Goal: Transaction & Acquisition: Purchase product/service

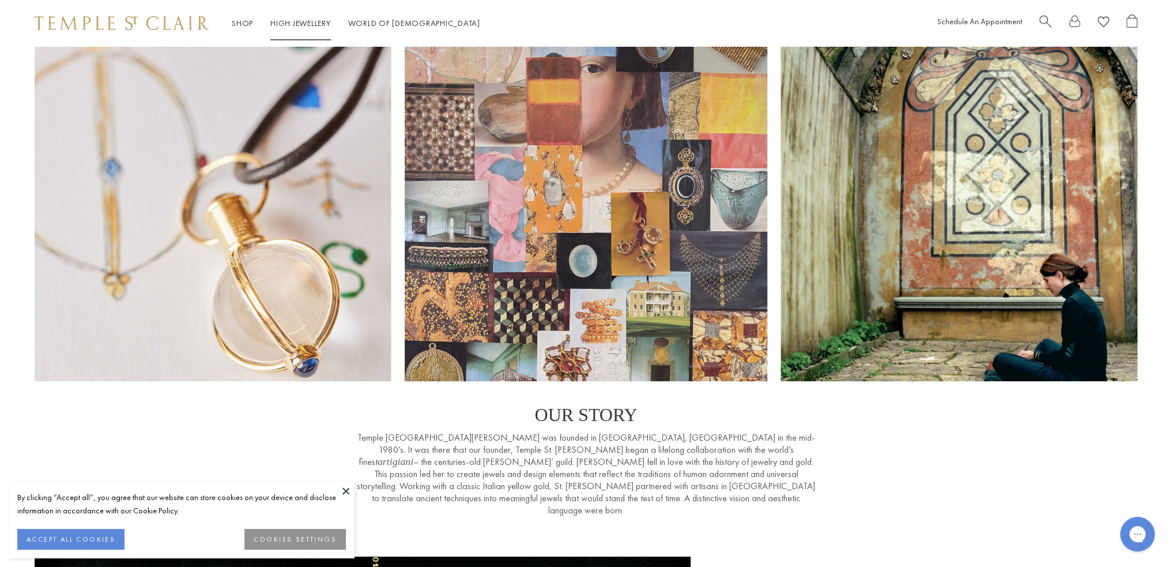
click at [293, 24] on link "High Jewellery High Jewellery" at bounding box center [300, 23] width 61 height 10
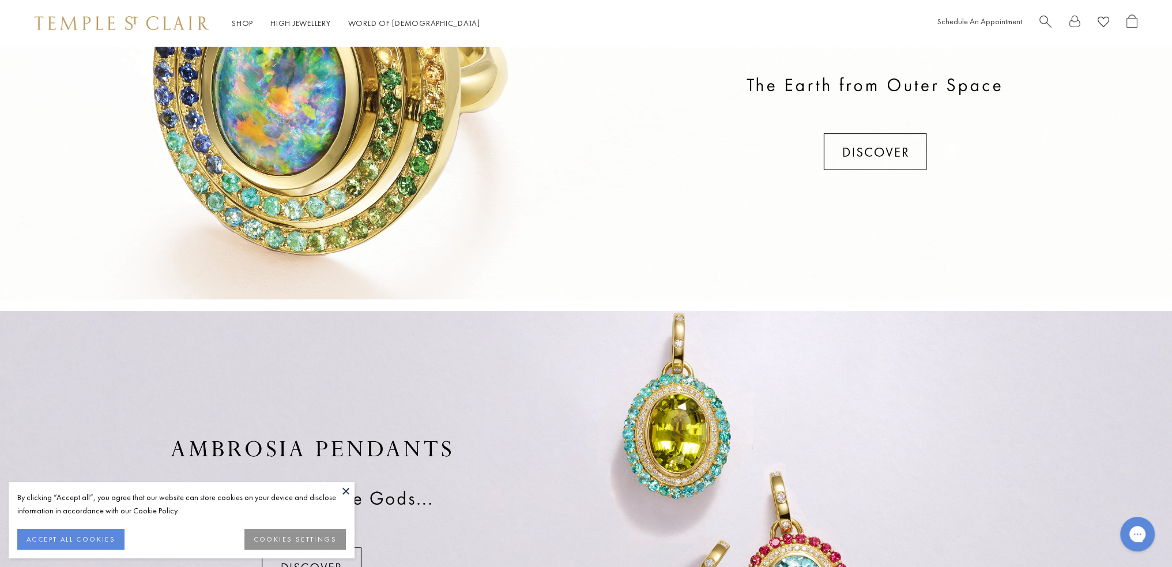
scroll to position [392, 0]
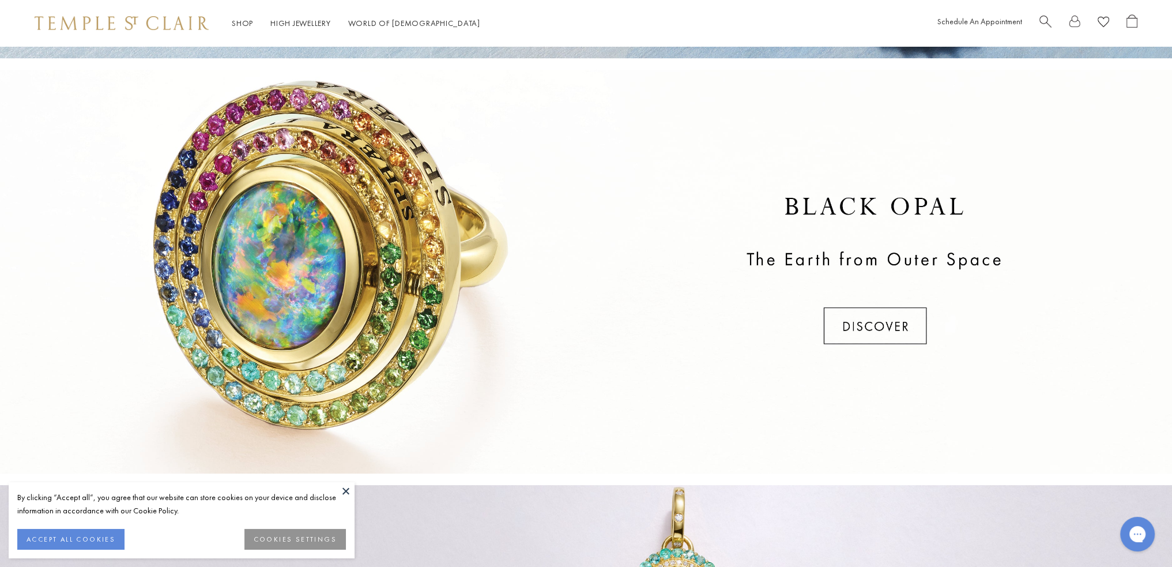
click at [900, 327] on div at bounding box center [586, 272] width 1172 height 404
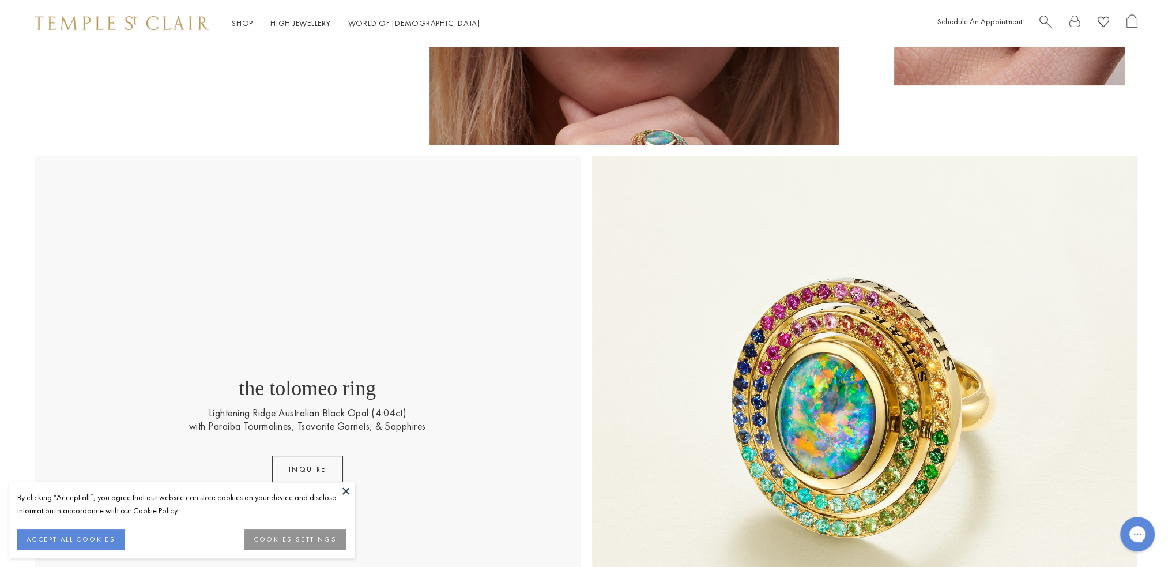
scroll to position [130, 0]
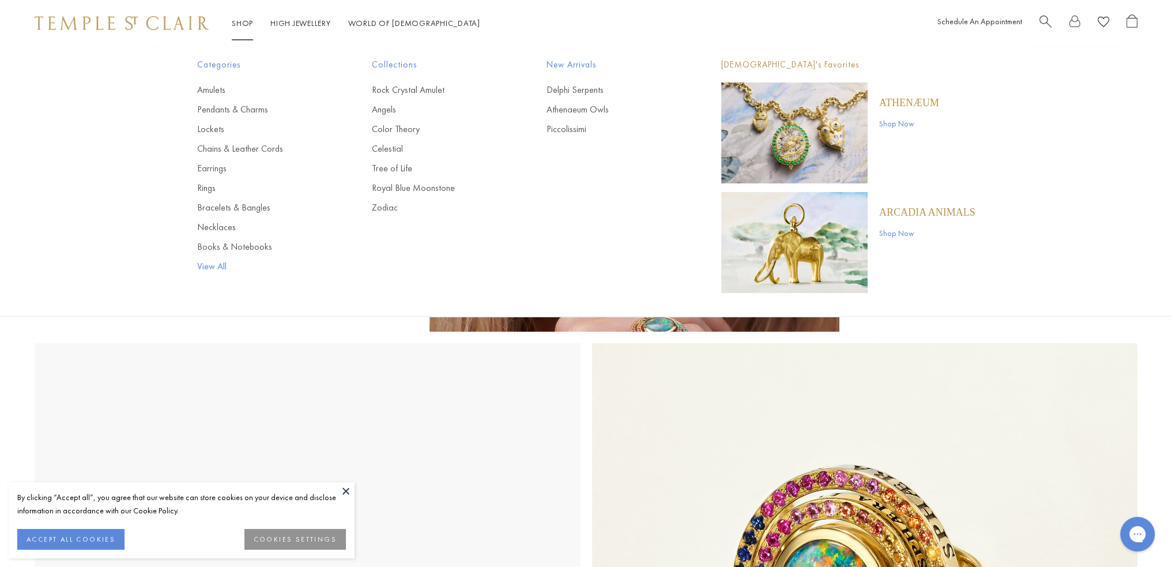
click at [219, 264] on link "View All" at bounding box center [261, 266] width 129 height 13
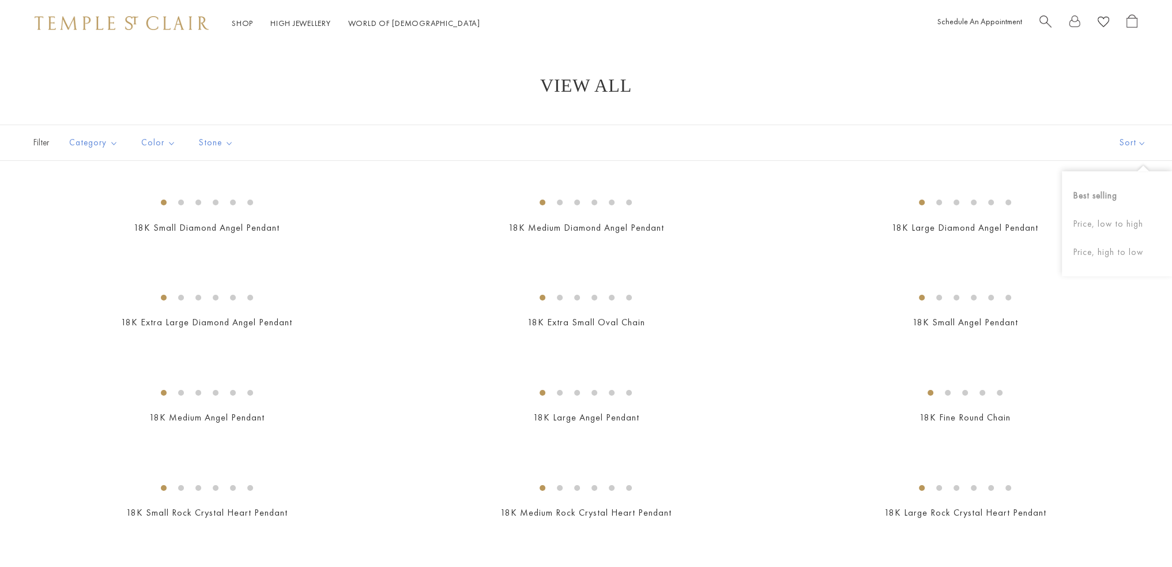
click at [1128, 145] on button "Sort" at bounding box center [1133, 142] width 78 height 35
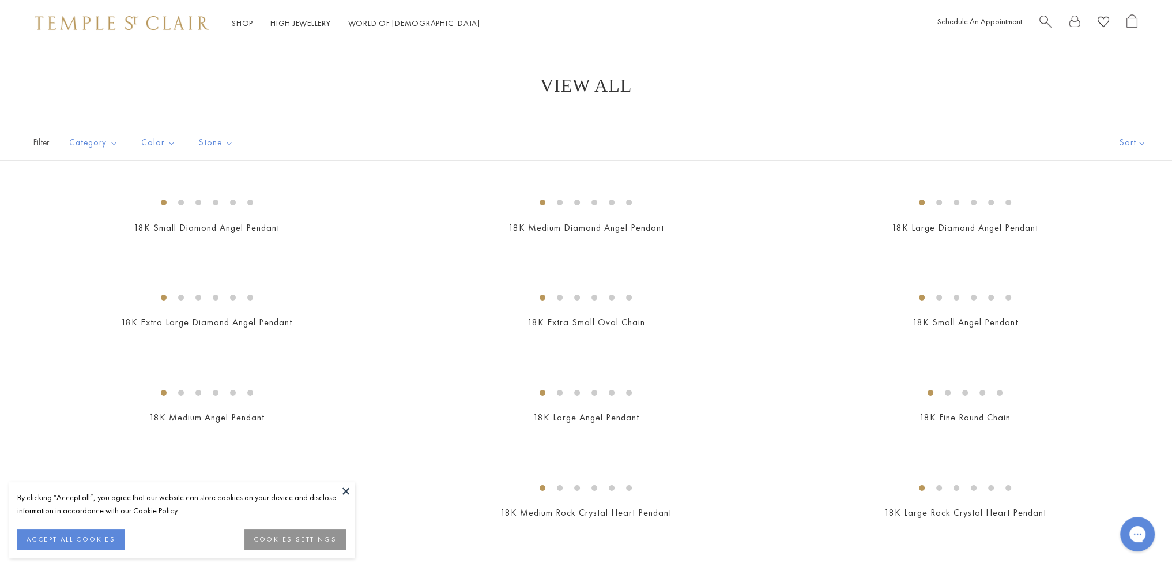
click at [1126, 151] on button "Sort" at bounding box center [1133, 142] width 78 height 35
click at [1131, 250] on button "Price, high to low" at bounding box center [1126, 252] width 110 height 28
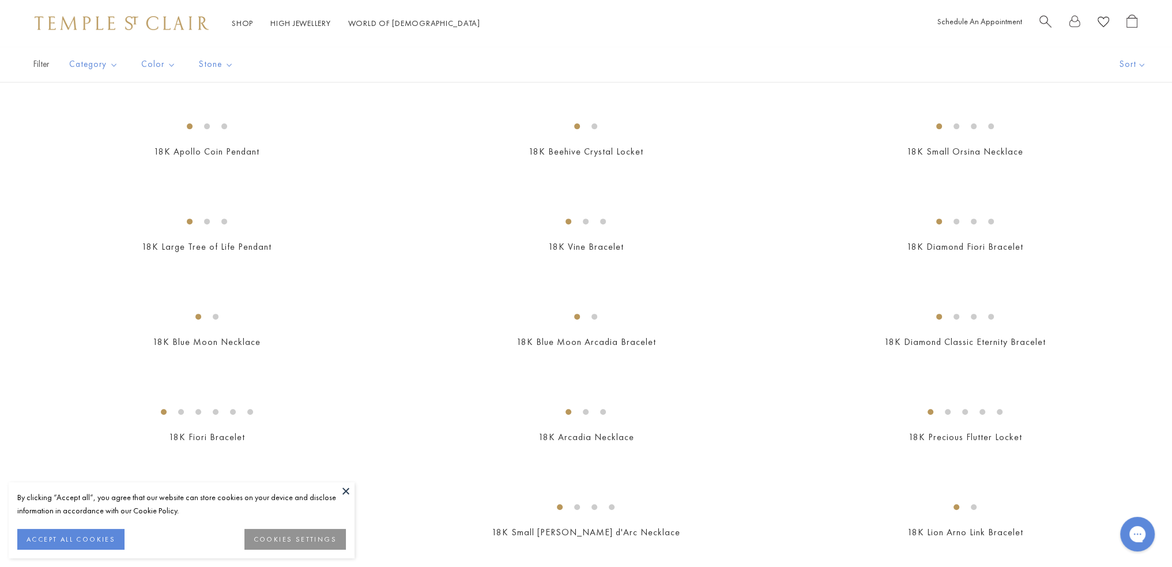
scroll to position [519, 0]
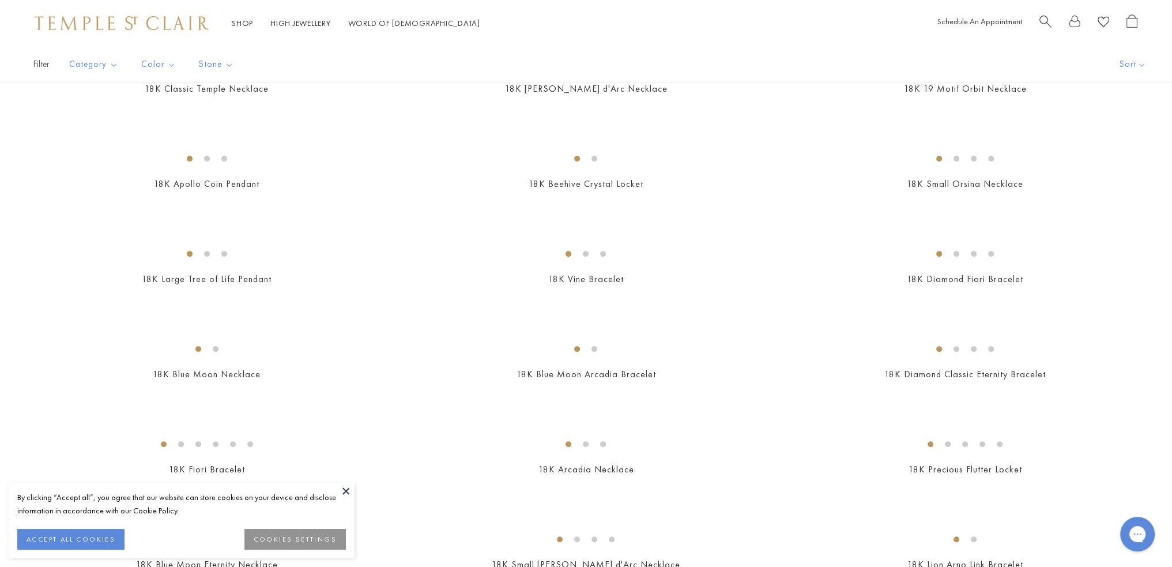
click at [0, 0] on img at bounding box center [0, 0] width 0 height 0
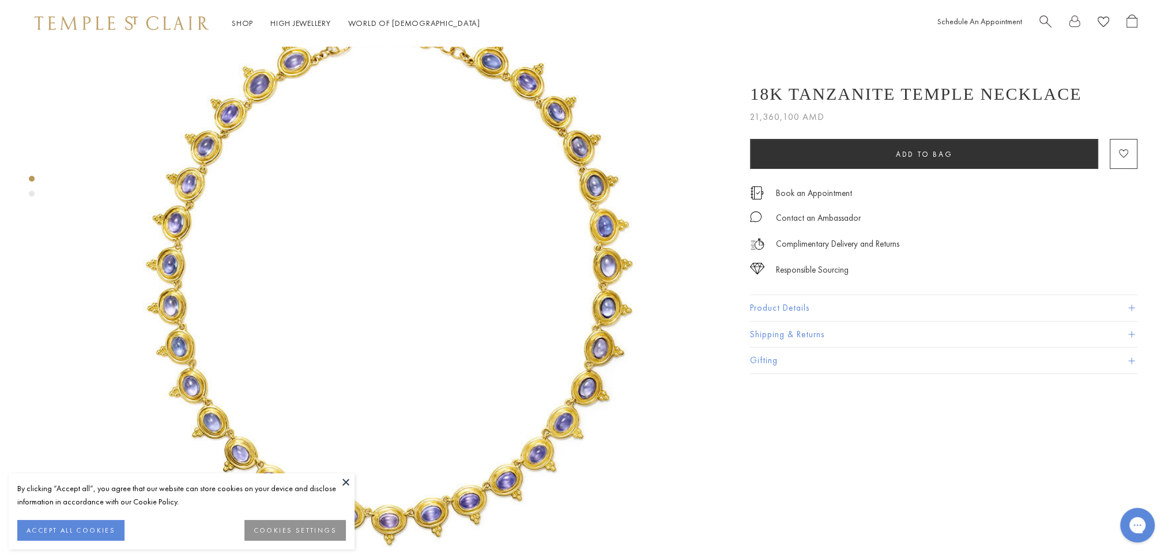
scroll to position [173, 0]
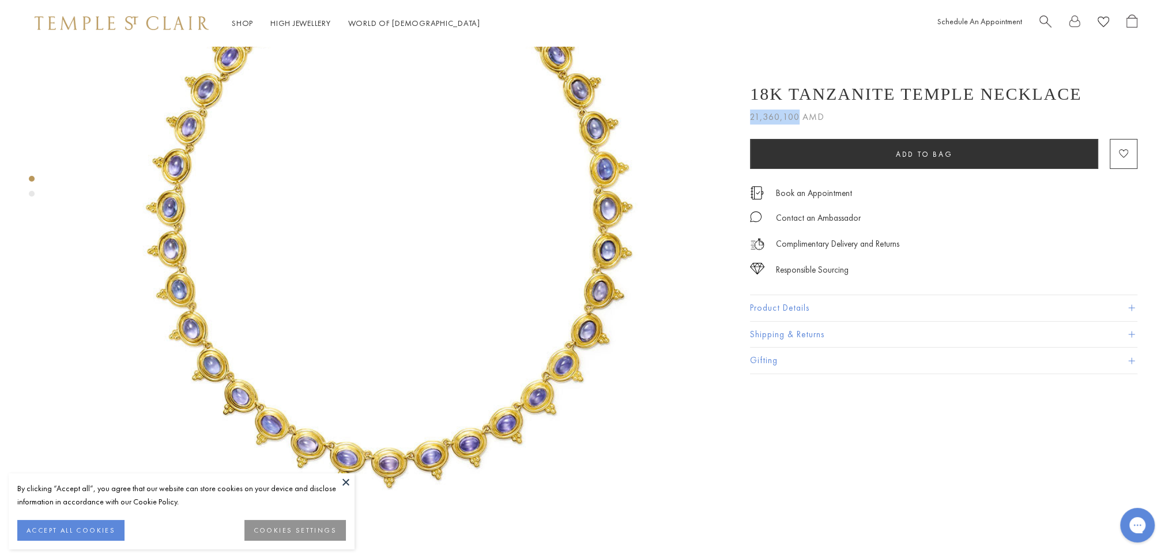
drag, startPoint x: 751, startPoint y: 116, endPoint x: 798, endPoint y: 122, distance: 47.1
click at [800, 122] on span "21,360,100 AMD" at bounding box center [787, 117] width 74 height 15
click at [672, 165] on img at bounding box center [390, 205] width 665 height 665
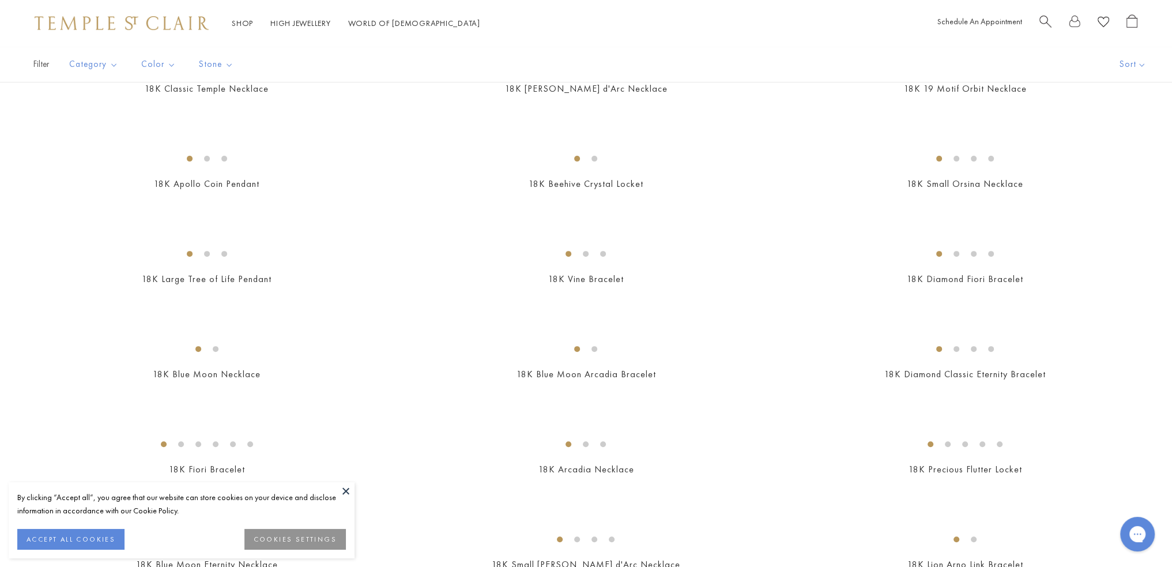
click at [347, 488] on button at bounding box center [345, 490] width 17 height 17
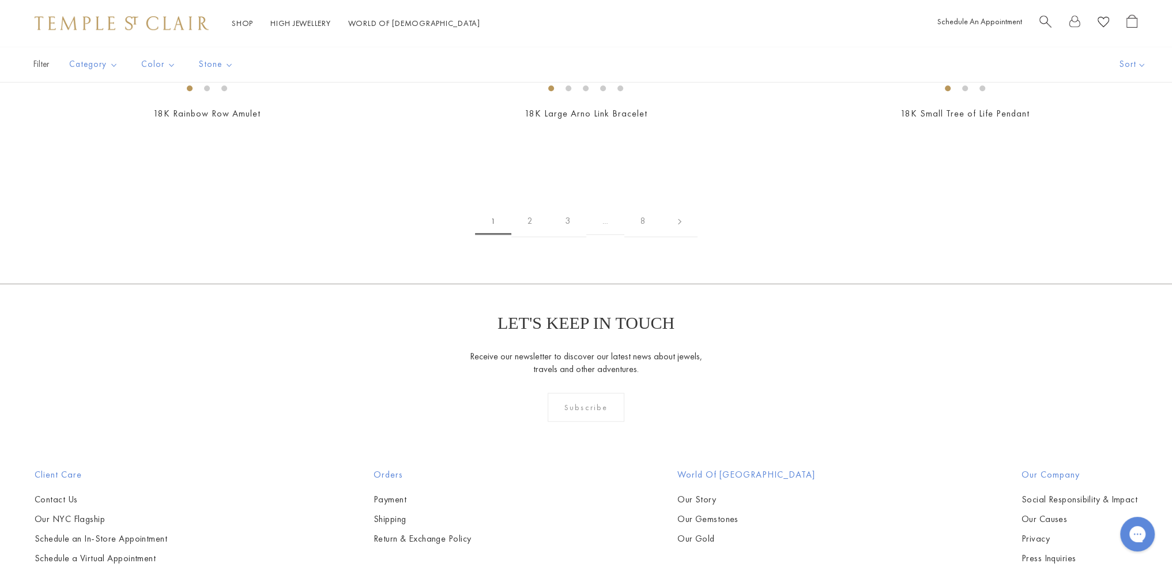
scroll to position [1499, 0]
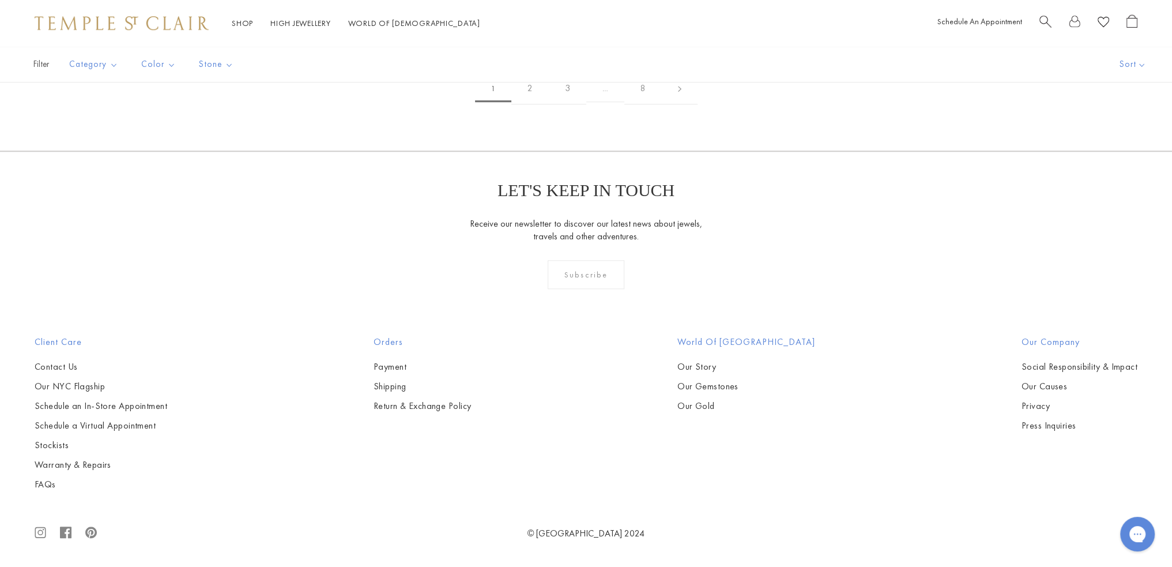
click at [0, 0] on img at bounding box center [0, 0] width 0 height 0
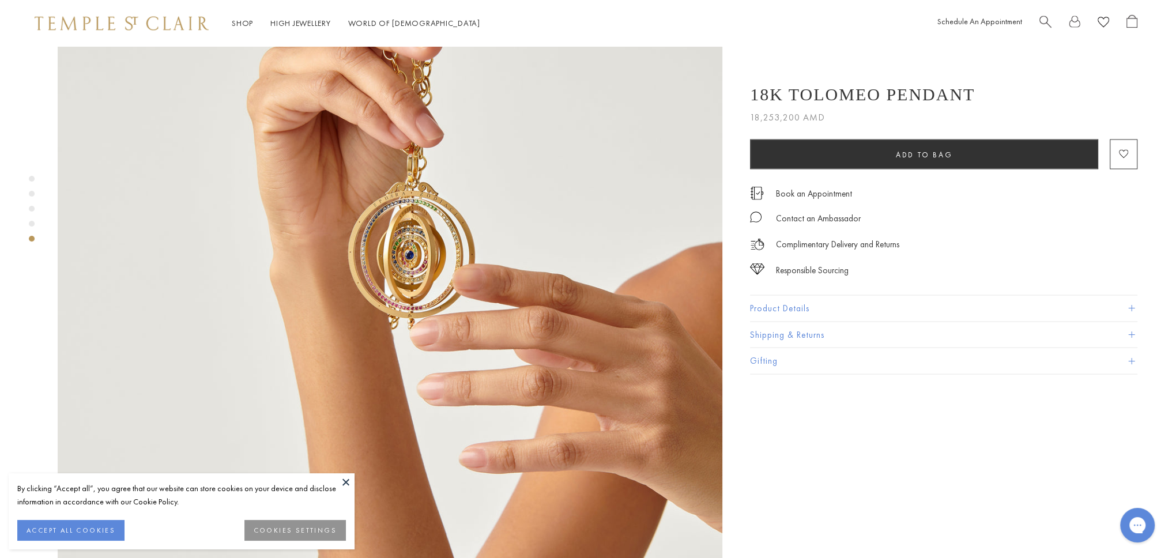
scroll to position [2826, 0]
